Goal: Task Accomplishment & Management: Manage account settings

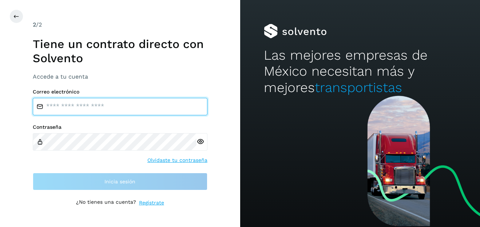
click at [146, 109] on input "email" at bounding box center [120, 106] width 175 height 17
type input "**********"
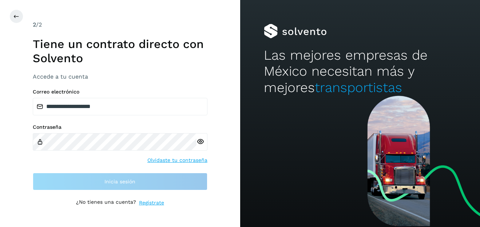
click at [165, 159] on link "Olvidaste tu contraseña" at bounding box center [178, 161] width 60 height 8
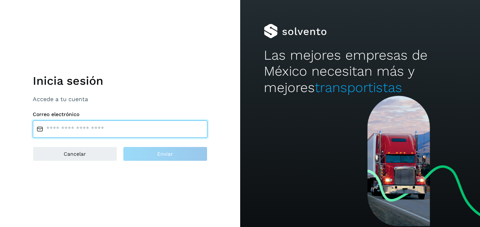
click at [140, 129] on input "email" at bounding box center [120, 129] width 175 height 17
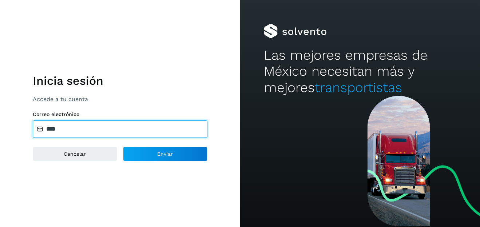
type input "**********"
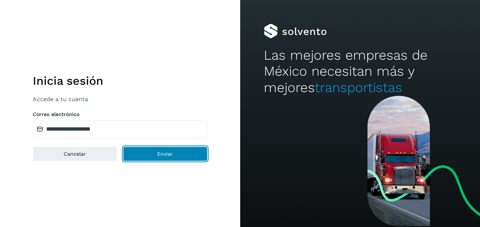
click at [144, 155] on button "Enviar" at bounding box center [165, 154] width 85 height 15
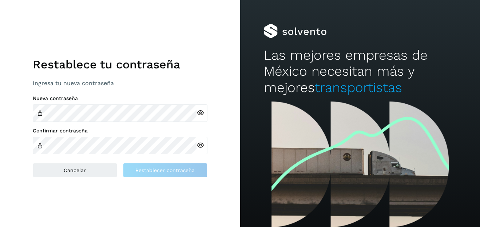
click at [201, 142] on icon at bounding box center [201, 146] width 8 height 8
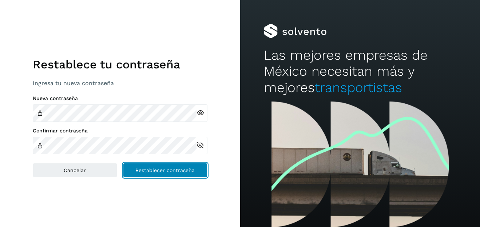
click at [167, 170] on span "Restablecer contraseña" at bounding box center [164, 170] width 59 height 5
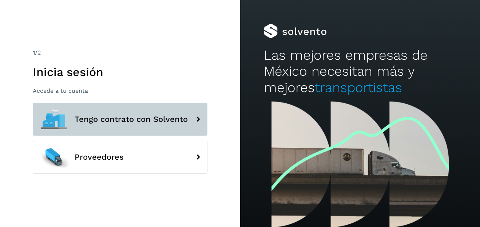
click at [161, 122] on span "Tengo contrato con Solvento" at bounding box center [131, 119] width 113 height 9
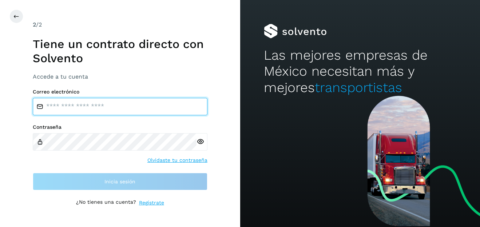
click at [121, 108] on input "email" at bounding box center [120, 106] width 175 height 17
type input "**********"
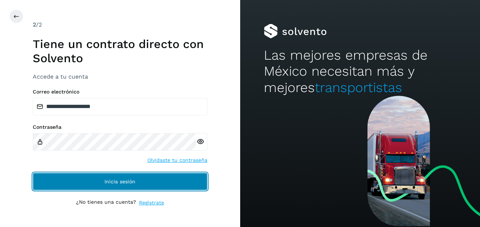
click at [118, 179] on span "Inicia sesión" at bounding box center [120, 181] width 31 height 5
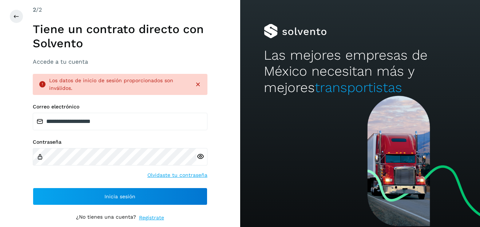
click at [201, 153] on icon at bounding box center [201, 157] width 8 height 8
click at [15, 17] on icon at bounding box center [16, 16] width 6 height 6
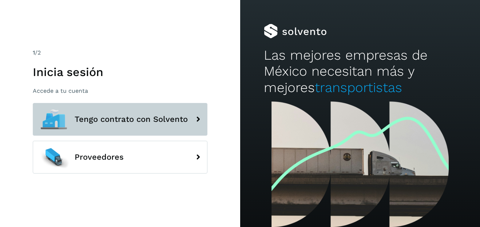
click at [144, 123] on span "Tengo contrato con Solvento" at bounding box center [131, 119] width 113 height 9
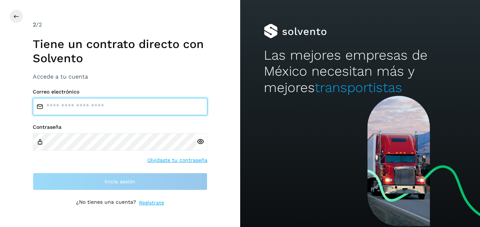
click at [140, 109] on input "email" at bounding box center [120, 106] width 175 height 17
type input "**********"
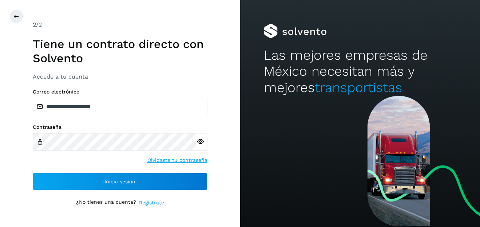
click at [201, 141] on icon at bounding box center [201, 142] width 8 height 8
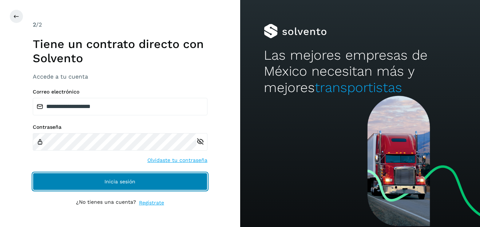
click at [149, 183] on button "Inicia sesión" at bounding box center [120, 181] width 175 height 17
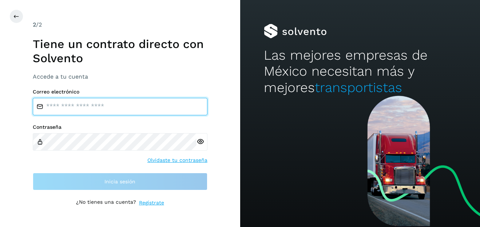
click at [95, 104] on input "email" at bounding box center [120, 106] width 175 height 17
type input "**********"
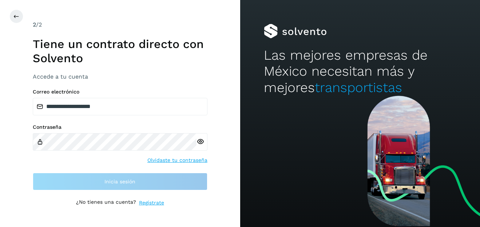
click at [177, 160] on div "Contraseña Olvidaste tu contraseña" at bounding box center [120, 144] width 175 height 40
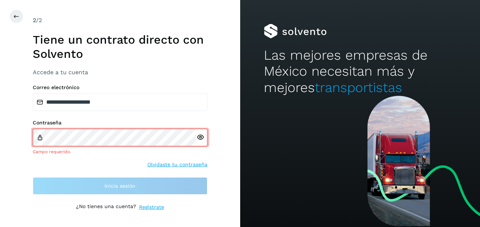
click at [177, 164] on link "Olvidaste tu contraseña" at bounding box center [178, 165] width 60 height 8
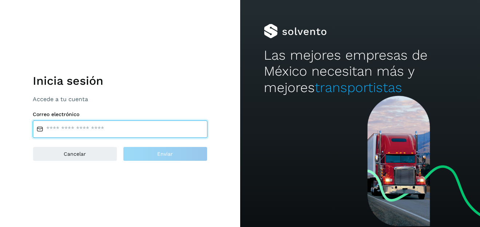
click at [110, 129] on input "email" at bounding box center [120, 129] width 175 height 17
type input "**********"
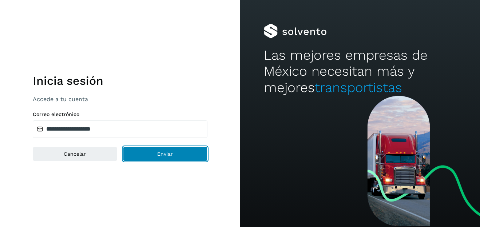
click at [156, 157] on button "Enviar" at bounding box center [165, 154] width 85 height 15
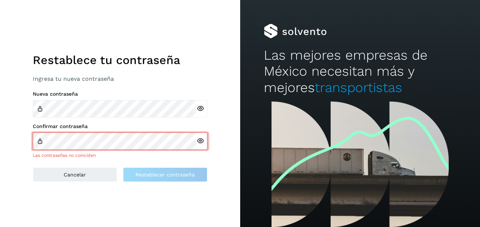
click at [198, 111] on icon at bounding box center [201, 109] width 8 height 8
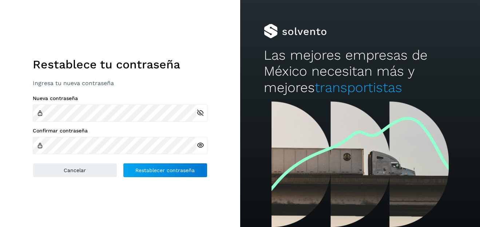
click at [200, 143] on icon at bounding box center [201, 146] width 8 height 8
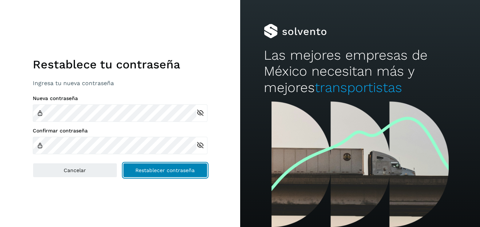
click at [186, 171] on span "Restablecer contraseña" at bounding box center [164, 170] width 59 height 5
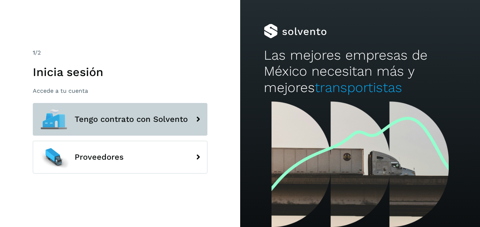
click at [162, 119] on span "Tengo contrato con Solvento" at bounding box center [131, 119] width 113 height 9
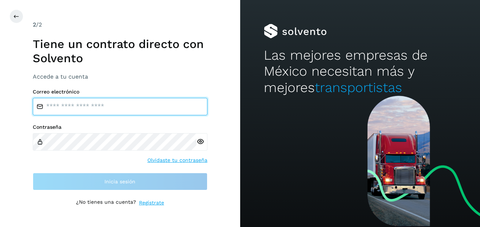
click at [140, 107] on input "email" at bounding box center [120, 106] width 175 height 17
type input "**********"
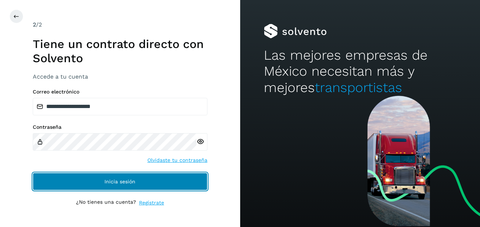
click at [113, 179] on span "Inicia sesión" at bounding box center [120, 181] width 31 height 5
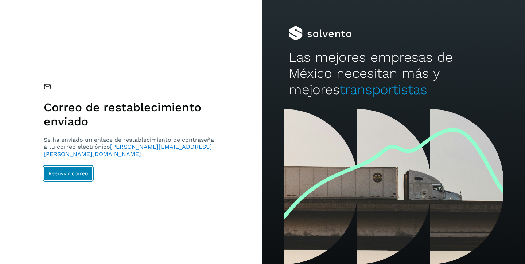
click at [86, 171] on span "Reenviar correo" at bounding box center [67, 173] width 39 height 5
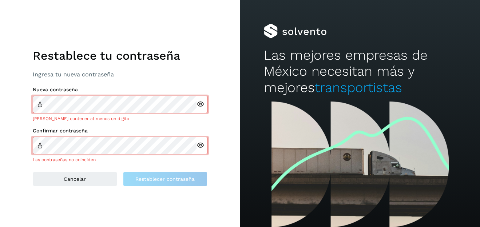
click at [199, 109] on div at bounding box center [202, 104] width 11 height 17
click at [200, 106] on icon at bounding box center [201, 105] width 8 height 8
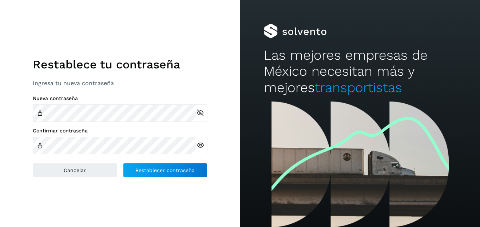
click at [200, 145] on icon at bounding box center [201, 146] width 8 height 8
click at [202, 114] on icon at bounding box center [201, 113] width 8 height 8
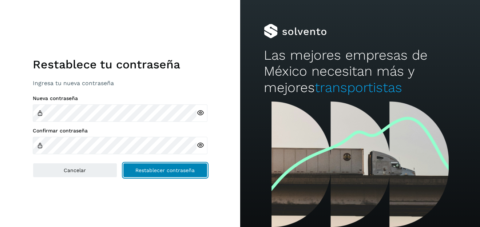
click at [162, 172] on span "Restablecer contraseña" at bounding box center [164, 170] width 59 height 5
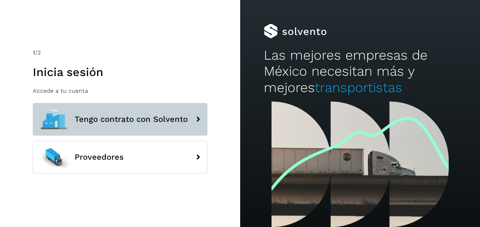
click at [159, 117] on span "Tengo contrato con Solvento" at bounding box center [131, 119] width 113 height 9
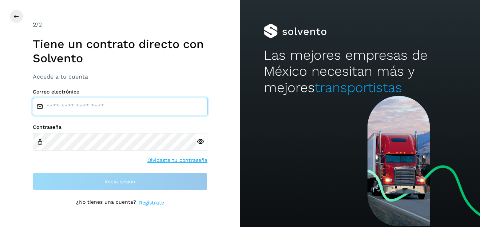
click at [156, 110] on input "email" at bounding box center [120, 106] width 175 height 17
type input "**********"
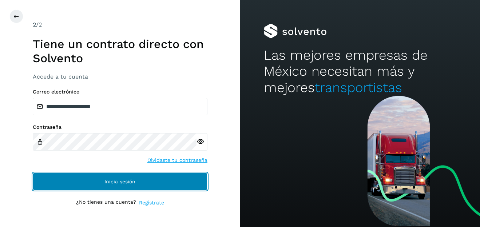
click at [122, 183] on span "Inicia sesión" at bounding box center [120, 181] width 31 height 5
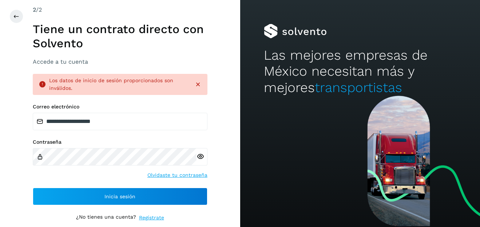
click at [200, 157] on icon at bounding box center [201, 157] width 8 height 8
